Goal: Check status: Check status

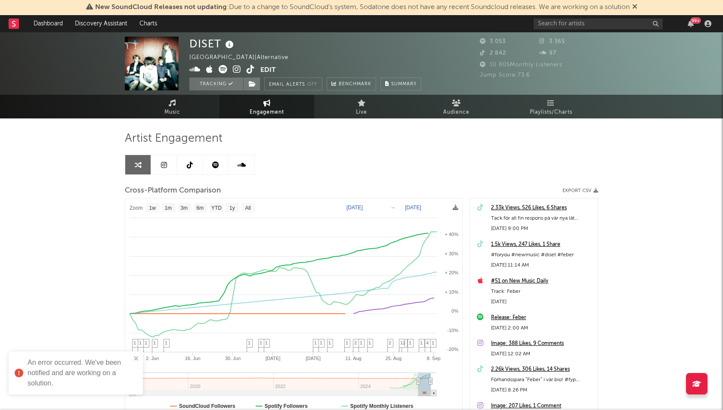
select select "1w"
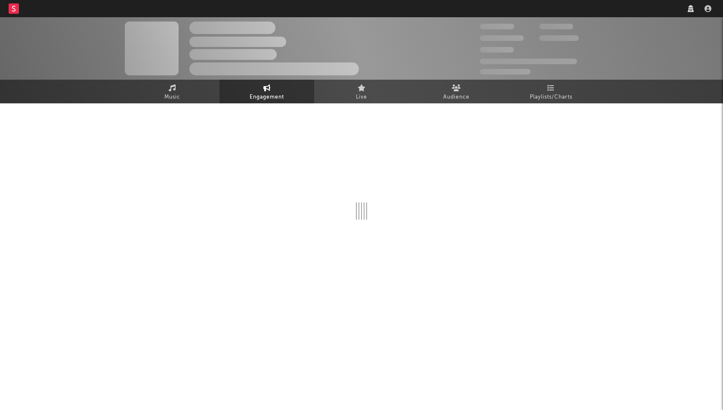
select select "1w"
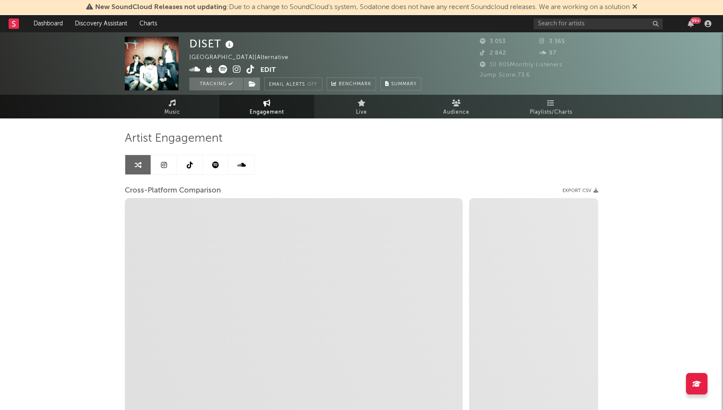
select select "1m"
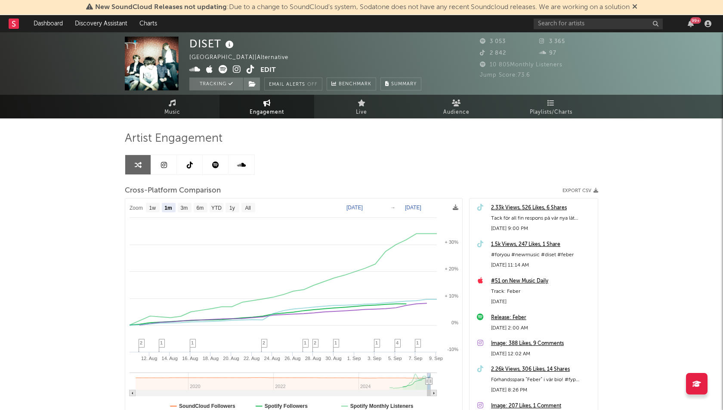
select select "1m"
type input "[DATE]"
select select "1m"
type input "[DATE]"
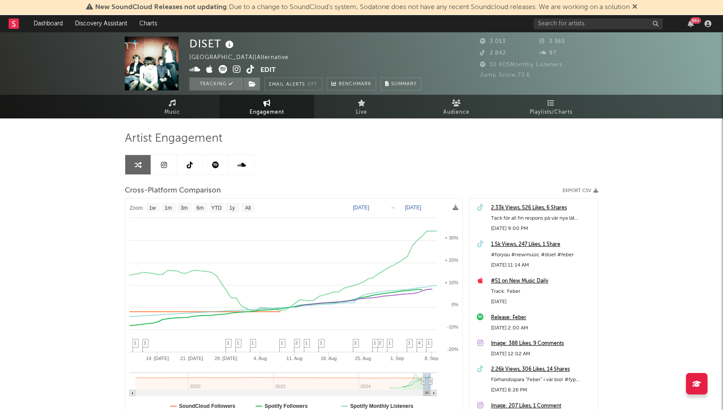
select select "1w"
